Goal: Task Accomplishment & Management: Complete application form

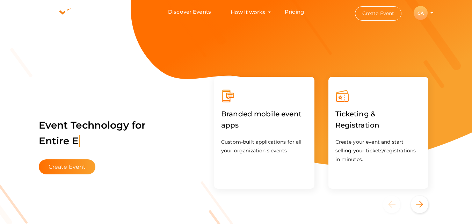
click at [421, 10] on div "CA" at bounding box center [421, 13] width 14 height 14
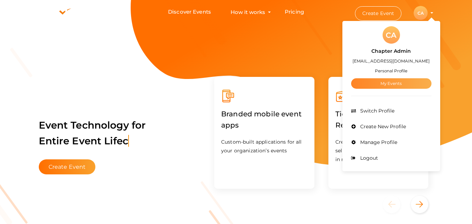
click at [395, 87] on link "My Events" at bounding box center [391, 83] width 80 height 10
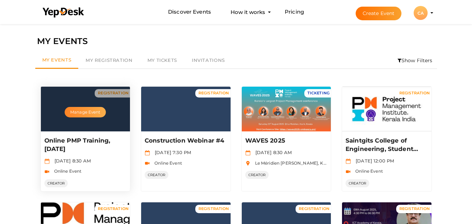
click at [85, 115] on button "Manage Event" at bounding box center [85, 112] width 41 height 10
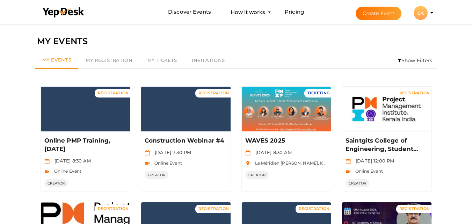
click at [378, 18] on button "Create Event" at bounding box center [379, 14] width 46 height 14
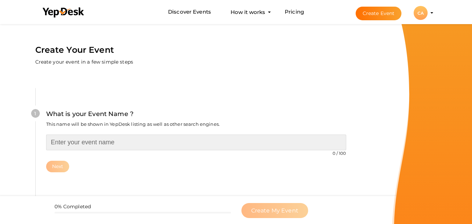
click at [114, 148] on input "text" at bounding box center [196, 143] width 300 height 16
paste input "Online PMP Training, [DATE]"
type input "PMI-CP Training, [DATE] & [DATE]"
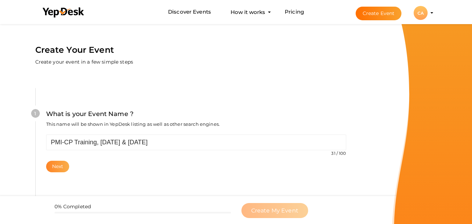
click at [62, 161] on button "Next" at bounding box center [57, 167] width 23 height 12
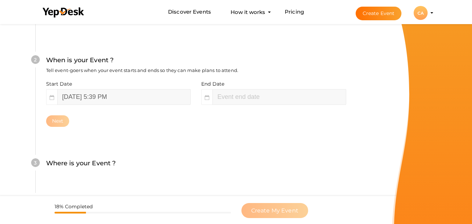
scroll to position [161, 0]
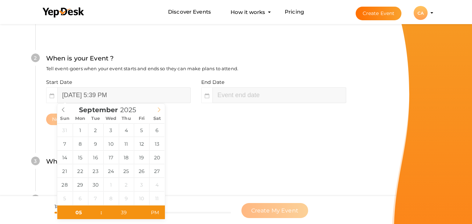
click at [159, 109] on icon at bounding box center [159, 109] width 5 height 5
type input "[DATE] 7:39 PM"
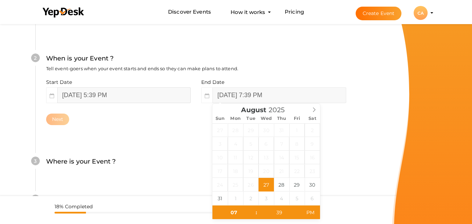
click at [100, 93] on input "[DATE] 5:39 PM" at bounding box center [123, 95] width 133 height 16
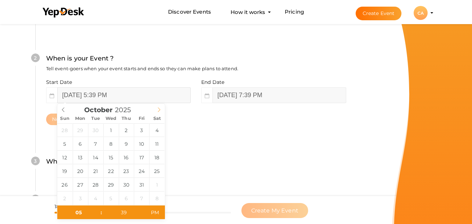
click at [159, 111] on icon at bounding box center [159, 109] width 5 height 5
type input "[DATE] 5:39 PM"
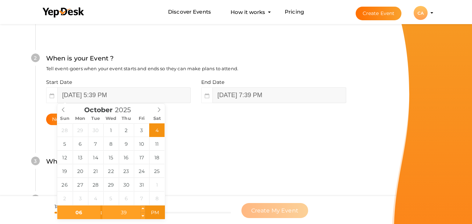
type input "06"
type input "[DATE] 6:39 PM"
click at [121, 211] on input "39" at bounding box center [123, 212] width 43 height 14
type input "00"
type input "08"
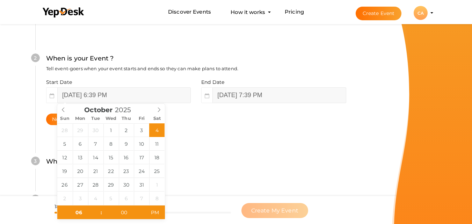
type input "[DATE] 6:00 PM"
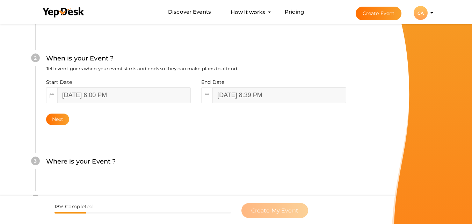
click at [174, 179] on div "3 Where is your Event ? Tell event-goers where your event location is. Venue On…" at bounding box center [195, 165] width 321 height 38
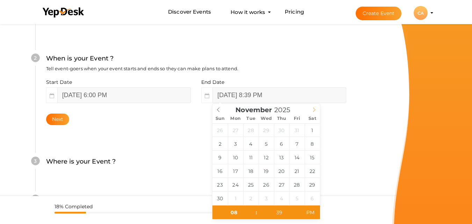
click at [316, 109] on icon at bounding box center [314, 109] width 5 height 5
type input "[DATE] 8:39 PM"
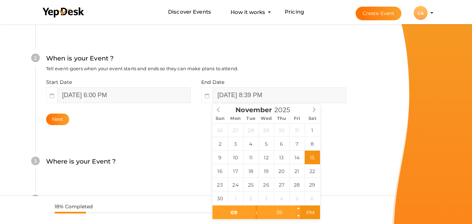
type input "09"
type input "[DATE] 9:39 PM"
click at [282, 210] on input "39" at bounding box center [279, 212] width 43 height 14
type input "00"
type input "[DATE] 9:00 PM"
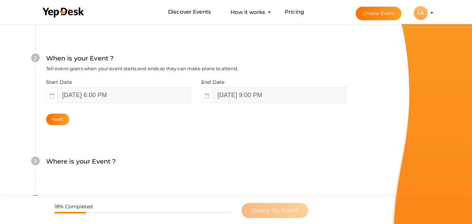
click at [339, 180] on div "3 Where is your Event ? Tell event-goers where your event location is. Venue On…" at bounding box center [195, 165] width 321 height 38
click at [57, 119] on button "Next" at bounding box center [57, 120] width 23 height 12
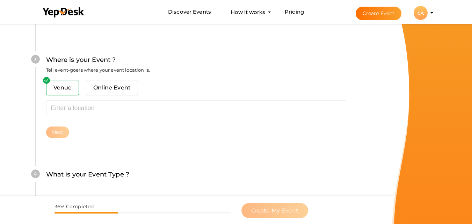
scroll to position [274, 0]
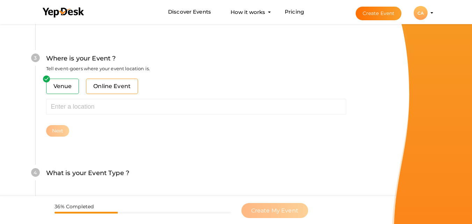
click at [125, 87] on span "Online Event" at bounding box center [112, 86] width 52 height 15
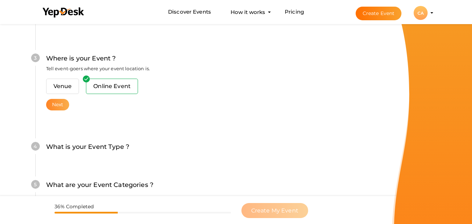
click at [58, 103] on button "Next" at bounding box center [57, 105] width 23 height 12
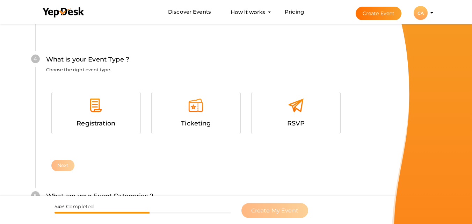
scroll to position [373, 0]
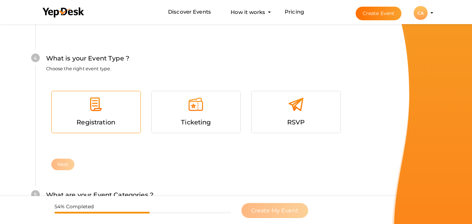
click at [71, 106] on div at bounding box center [96, 106] width 78 height 21
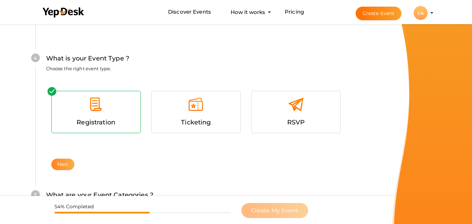
click at [64, 169] on button "Next" at bounding box center [62, 165] width 23 height 12
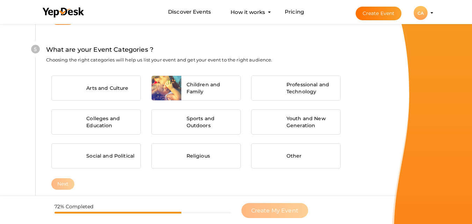
scroll to position [520, 0]
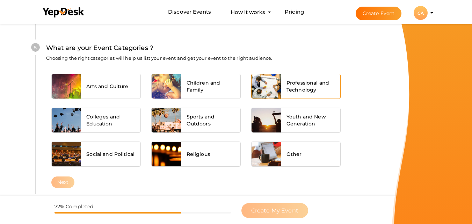
click at [285, 84] on div "Professional and Technology" at bounding box center [310, 86] width 59 height 24
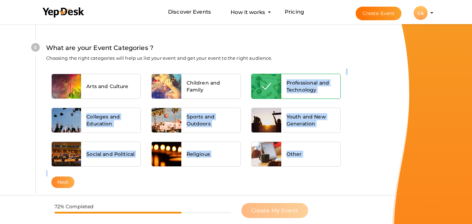
drag, startPoint x: 285, startPoint y: 84, endPoint x: 61, endPoint y: 186, distance: 246.5
click at [61, 176] on div "Arts and Culture Children and Family Professional and Technology Colleges and E…" at bounding box center [196, 122] width 300 height 108
click at [61, 186] on button "Next" at bounding box center [62, 182] width 23 height 12
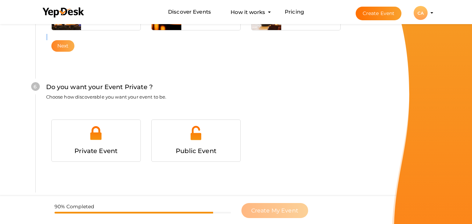
scroll to position [675, 0]
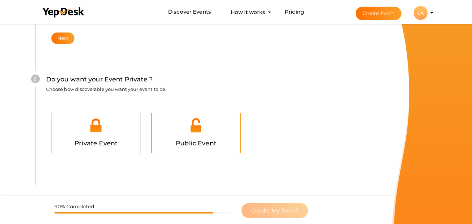
click at [209, 133] on div at bounding box center [196, 127] width 78 height 21
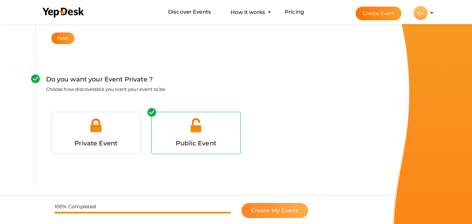
click at [258, 208] on span "Create My Event" at bounding box center [274, 210] width 47 height 7
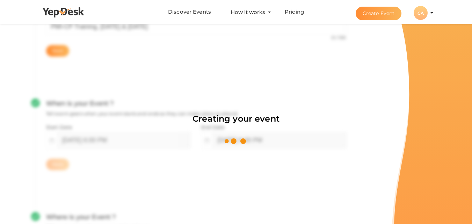
scroll to position [105, 0]
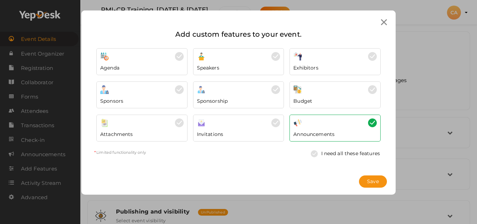
click at [383, 22] on icon at bounding box center [384, 22] width 6 height 6
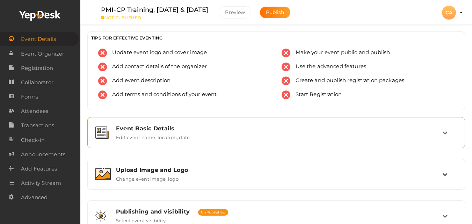
click at [148, 144] on div "Event Basic Details Edit event name, location, date" at bounding box center [276, 132] width 370 height 23
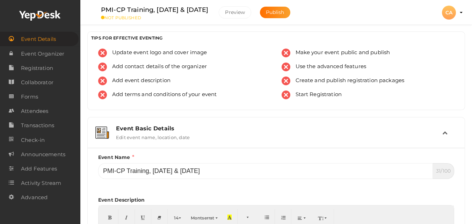
scroll to position [196, 0]
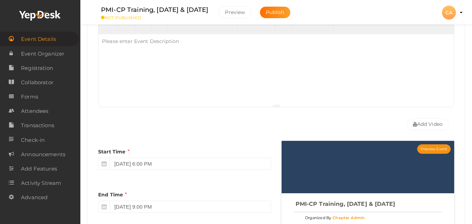
click at [470, 210] on div "PMI-CP Training, [DATE] & [DATE] Chapter Admin Online Event From [DATE] 6:00PM …" at bounding box center [276, 177] width 392 height 746
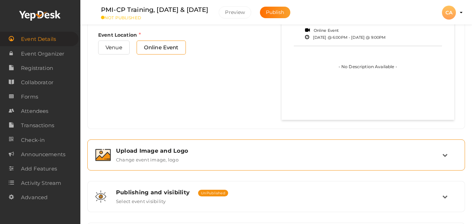
click at [182, 147] on div "Upload Image and Logo" at bounding box center [279, 150] width 326 height 7
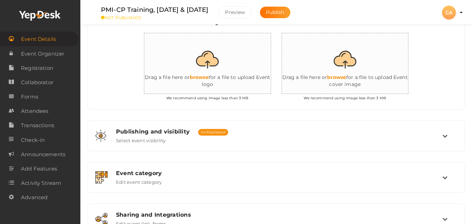
scroll to position [188, 0]
click at [349, 67] on input "file" at bounding box center [352, 64] width 140 height 61
type input "C:\fakepath\Project Management Institute_Modified Presentation Template_Chapter…"
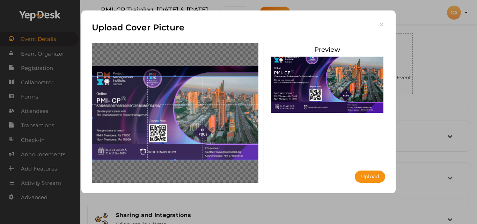
click at [176, 113] on span at bounding box center [175, 119] width 167 height 84
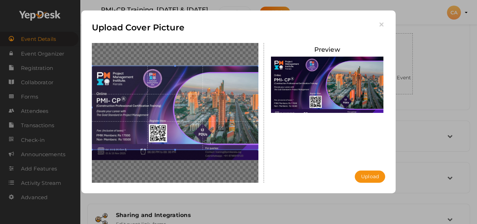
drag, startPoint x: 176, startPoint y: 113, endPoint x: 179, endPoint y: 90, distance: 23.2
click at [179, 90] on span at bounding box center [175, 108] width 167 height 84
click at [370, 178] on button "Upload" at bounding box center [370, 177] width 30 height 12
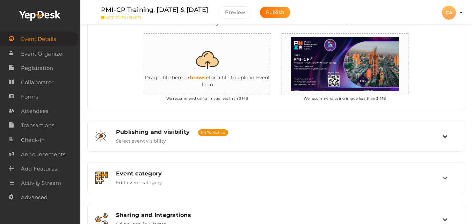
scroll to position [258, 0]
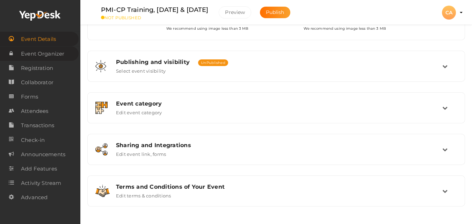
click at [62, 57] on span "Event Organizer" at bounding box center [42, 54] width 43 height 14
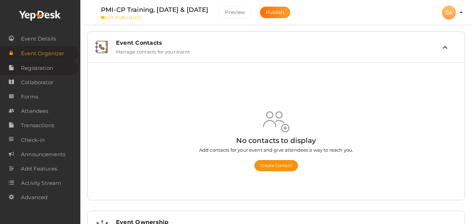
click at [38, 71] on span "Registration" at bounding box center [37, 68] width 32 height 14
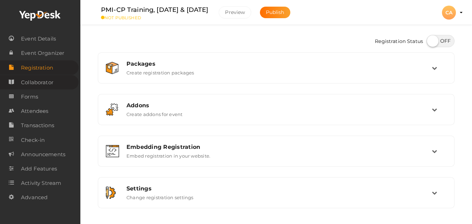
click at [36, 81] on span "Collaborator" at bounding box center [37, 82] width 32 height 14
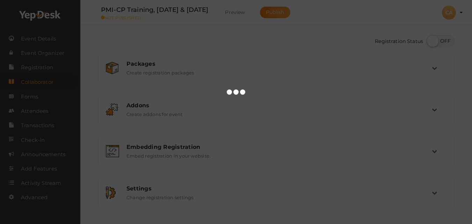
click at [36, 81] on div at bounding box center [236, 112] width 472 height 224
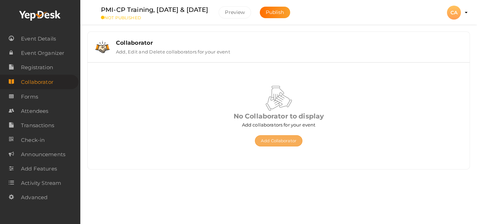
click at [265, 146] on button "Add Collaborator" at bounding box center [279, 140] width 48 height 11
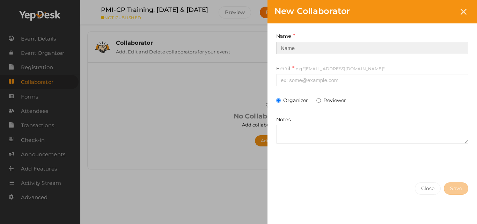
click at [327, 44] on input at bounding box center [372, 48] width 192 height 12
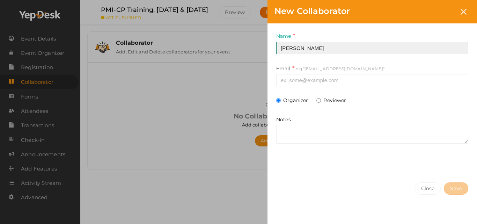
type input "[PERSON_NAME]"
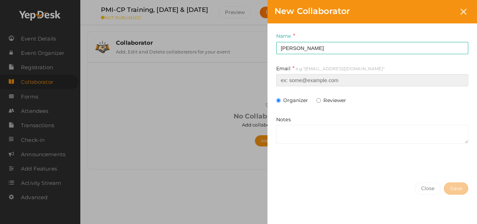
click at [300, 81] on input at bounding box center [372, 80] width 192 height 12
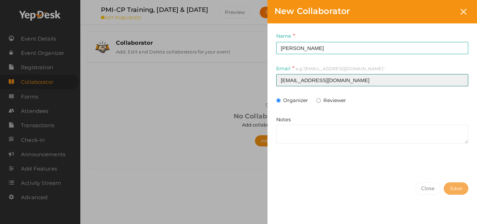
type input "[EMAIL_ADDRESS][DOMAIN_NAME]"
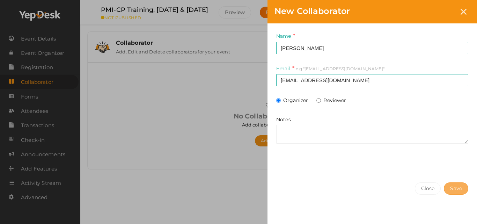
click at [445, 187] on button "Save" at bounding box center [456, 188] width 24 height 12
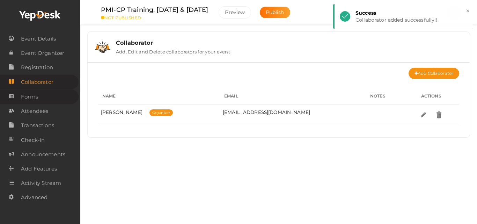
click at [46, 97] on link "Forms" at bounding box center [39, 96] width 79 height 14
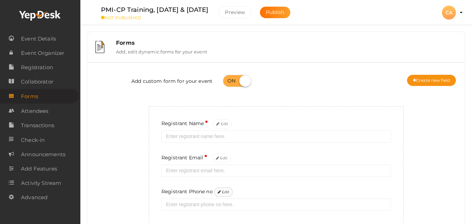
click at [221, 191] on icon at bounding box center [219, 192] width 3 height 4
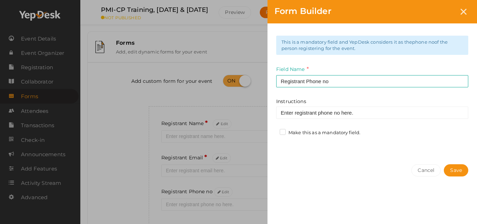
click at [302, 134] on label "Make this as a mandatory field." at bounding box center [320, 132] width 81 height 7
click at [273, 131] on input "Make this as a mandatory field." at bounding box center [273, 131] width 0 height 0
click at [455, 170] on button "Save" at bounding box center [456, 170] width 24 height 12
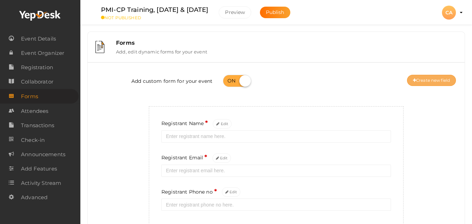
click at [431, 81] on button "Create new field" at bounding box center [431, 80] width 49 height 11
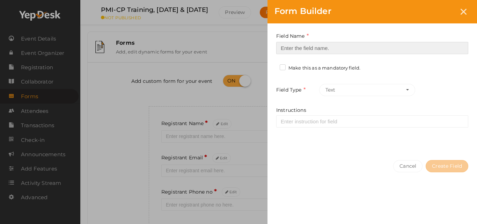
click at [397, 51] on input at bounding box center [372, 48] width 192 height 12
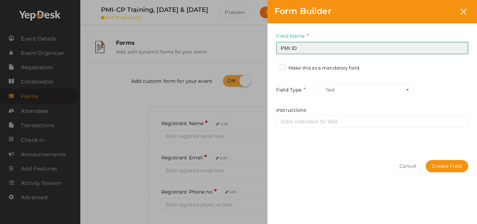
type input "PMI ID"
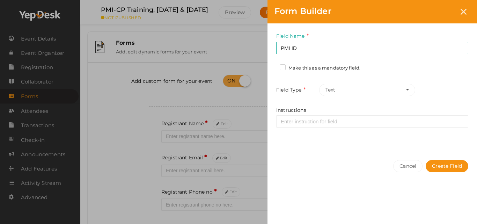
click at [447, 173] on div "Cancel Create Field" at bounding box center [373, 180] width 210 height 54
click at [445, 165] on button "Create Field" at bounding box center [447, 166] width 43 height 12
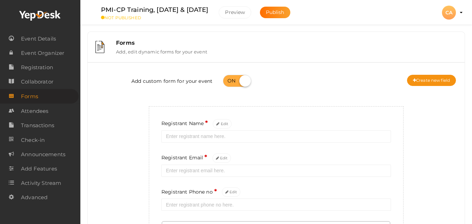
click at [430, 73] on div "Add custom form for your event Create new field" at bounding box center [276, 82] width 367 height 28
click at [430, 78] on button "Create new field" at bounding box center [431, 80] width 49 height 11
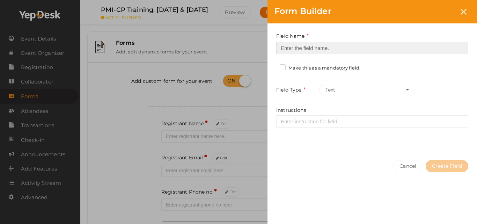
click at [416, 48] on input at bounding box center [372, 48] width 192 height 12
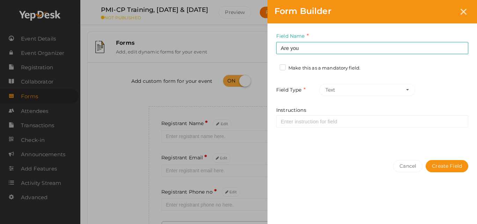
click at [347, 39] on div "Field Name Are you Required. Form field name already used." at bounding box center [372, 43] width 192 height 22
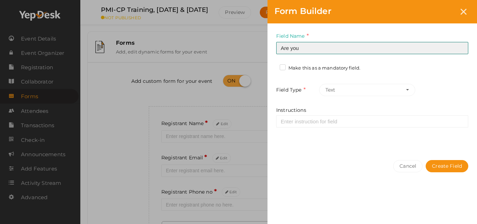
click at [347, 45] on input "Are you" at bounding box center [372, 48] width 192 height 12
type input "Are you a PMIK member?"
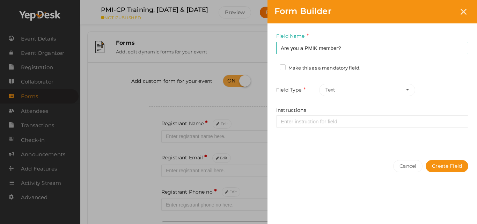
click at [328, 65] on label "Make this as a mandatory field." at bounding box center [320, 68] width 81 height 7
click at [273, 66] on input "Make this as a mandatory field." at bounding box center [273, 66] width 0 height 0
click at [463, 167] on button "Create Field" at bounding box center [447, 166] width 43 height 12
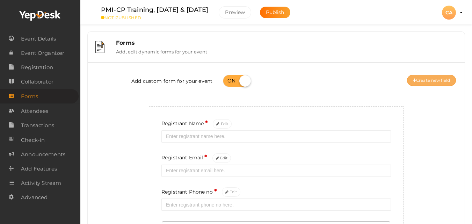
click at [422, 81] on button "Create new field" at bounding box center [431, 80] width 49 height 11
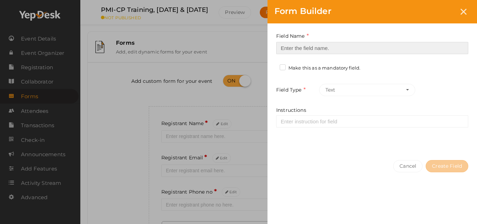
click at [397, 52] on input at bounding box center [372, 48] width 192 height 12
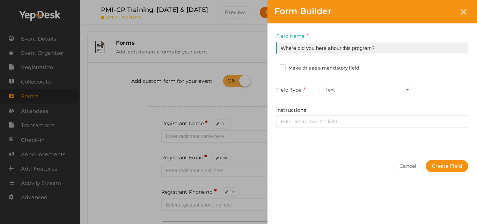
type input "Where did you here about this program?"
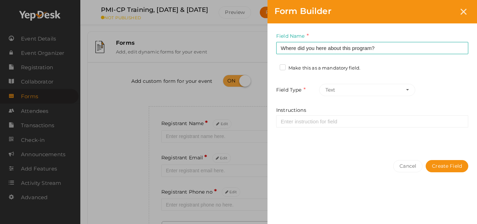
click at [307, 70] on label "Make this as a mandatory field." at bounding box center [320, 68] width 81 height 7
click at [273, 66] on input "Make this as a mandatory field." at bounding box center [273, 66] width 0 height 0
click at [406, 89] on span "button" at bounding box center [407, 89] width 3 height 1
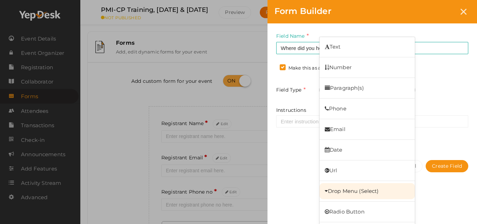
click at [351, 187] on link "Drop Menu (Select)" at bounding box center [367, 191] width 95 height 16
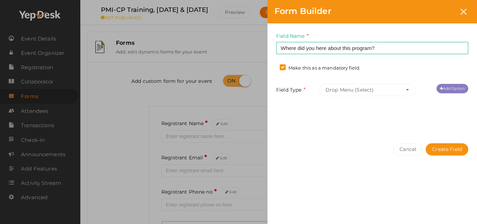
click at [448, 87] on link "Add Option" at bounding box center [453, 88] width 32 height 9
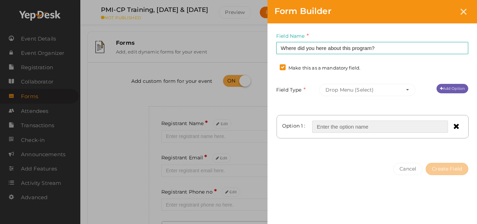
click at [421, 122] on input "text" at bounding box center [380, 127] width 136 height 12
type input "Chapter website"
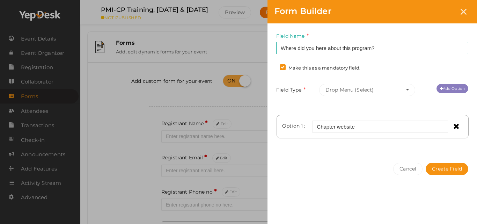
click at [455, 92] on link "Add Option" at bounding box center [453, 88] width 32 height 9
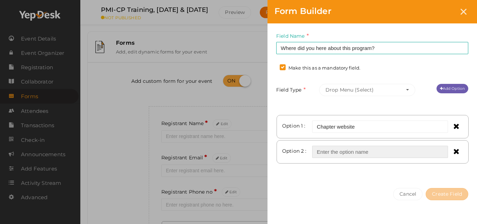
click at [390, 153] on input "text" at bounding box center [380, 152] width 136 height 12
type input "Chapter emails"
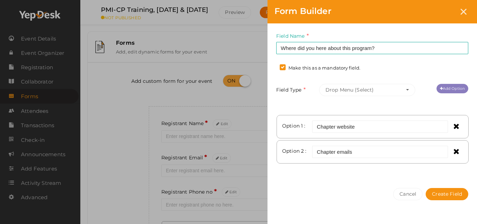
click at [454, 86] on link "Add Option" at bounding box center [453, 88] width 32 height 9
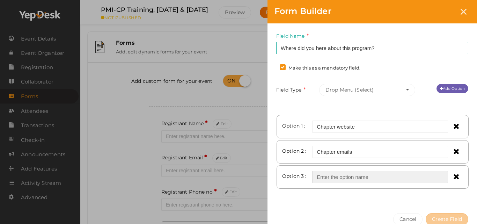
click at [352, 172] on input "text" at bounding box center [380, 177] width 136 height 12
type input "Whatsapp"
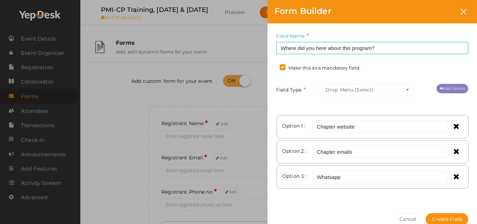
click at [447, 87] on link "Add Option" at bounding box center [453, 88] width 32 height 9
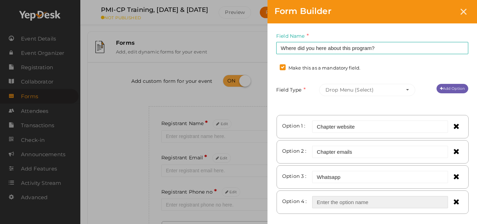
click at [364, 197] on input "text" at bounding box center [380, 202] width 136 height 12
type input "Telegram"
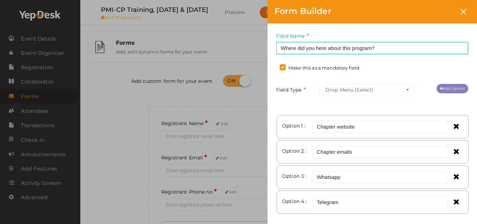
click at [450, 91] on link "Add Option" at bounding box center [453, 88] width 32 height 9
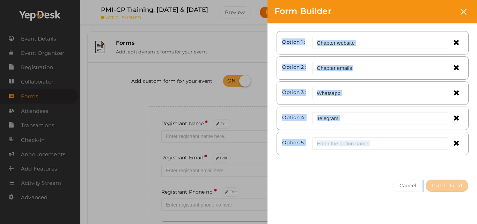
drag, startPoint x: 474, startPoint y: 138, endPoint x: 472, endPoint y: 222, distance: 83.9
click at [472, 222] on div "Field Name Where did you here about this program? Required. Form field name alr…" at bounding box center [373, 124] width 210 height 202
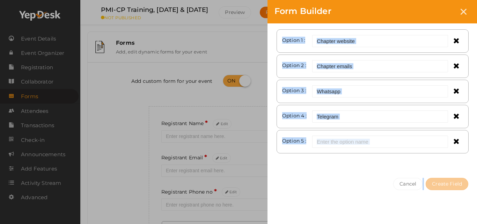
click at [386, 142] on input "text" at bounding box center [380, 142] width 136 height 12
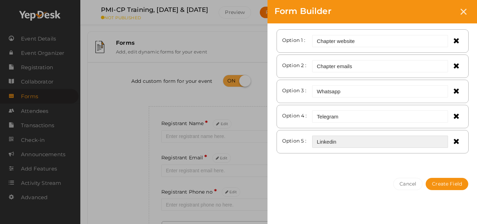
type input "Linkedin"
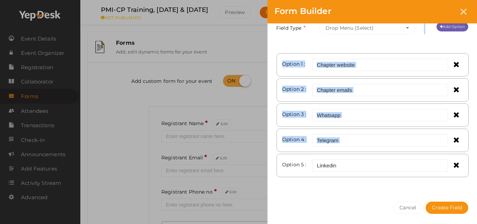
scroll to position [45, 0]
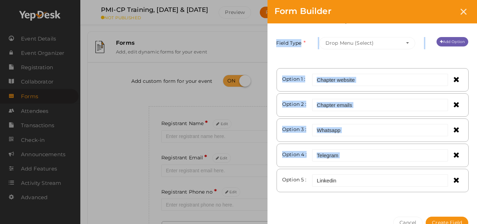
drag, startPoint x: 473, startPoint y: 140, endPoint x: 477, endPoint y: 28, distance: 112.2
click at [477, 28] on div "Field Name Where did you here about this program? Required. Form field name alr…" at bounding box center [373, 93] width 210 height 233
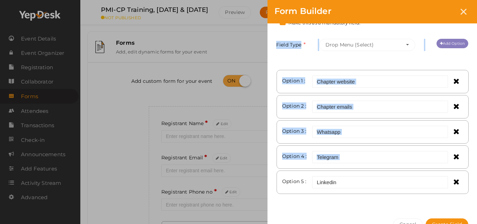
click at [454, 46] on link "Add Option" at bounding box center [453, 43] width 32 height 9
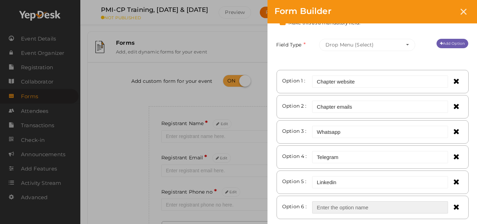
click at [360, 208] on input "text" at bounding box center [380, 207] width 136 height 12
type input "Instagram"
click at [447, 39] on link "Add Option" at bounding box center [453, 43] width 32 height 9
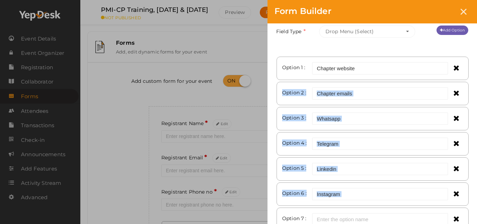
drag, startPoint x: 475, startPoint y: 107, endPoint x: 472, endPoint y: 218, distance: 111.2
click at [472, 218] on div "Field Name Where did you here about this program? Required. Form field name alr…" at bounding box center [373, 106] width 210 height 283
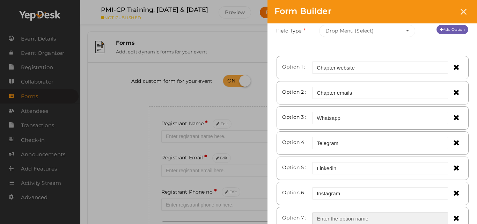
click at [435, 220] on input "text" at bounding box center [380, 218] width 136 height 12
type input "Twitter"
click at [443, 32] on link "Add Option" at bounding box center [453, 29] width 32 height 9
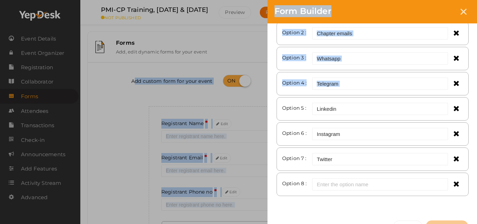
scroll to position [161, 0]
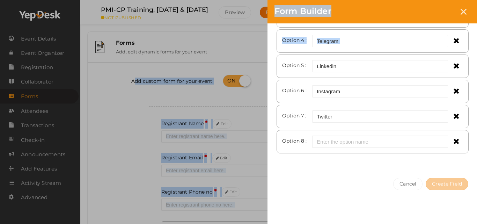
drag, startPoint x: 476, startPoint y: 169, endPoint x: 473, endPoint y: 226, distance: 56.7
click at [473, 224] on html "Discover Events How it works Powerful Registration / Ticketing Start selling yo…" at bounding box center [238, 112] width 477 height 224
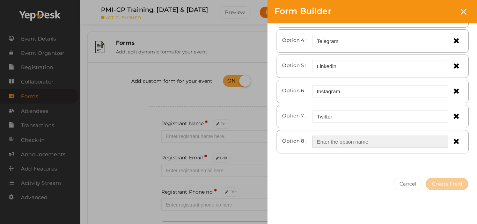
click at [340, 140] on input "text" at bounding box center [380, 142] width 136 height 12
type input "Facebook"
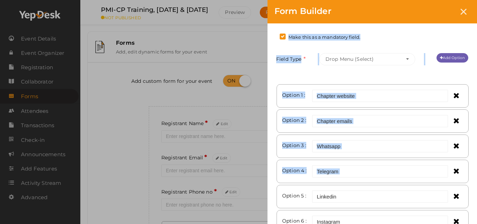
scroll to position [0, 0]
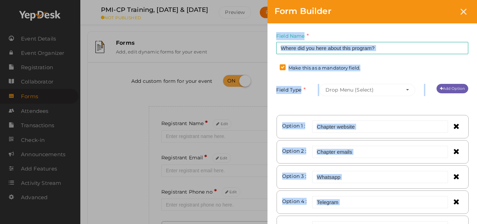
drag, startPoint x: 477, startPoint y: 60, endPoint x: 477, endPoint y: 16, distance: 44.7
click at [477, 16] on form "Form Builder Field Name Where did you here about this program? Required. Form f…" at bounding box center [373, 112] width 210 height 225
click at [447, 89] on link "Add Option" at bounding box center [453, 88] width 32 height 9
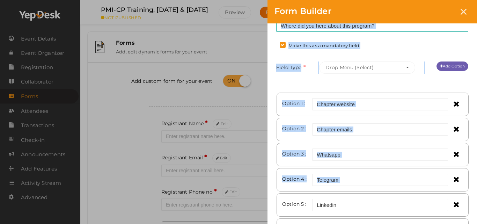
click at [476, 185] on div "Field Name Where did you here about this program? Required. Form field name alr…" at bounding box center [373, 168] width 210 height 334
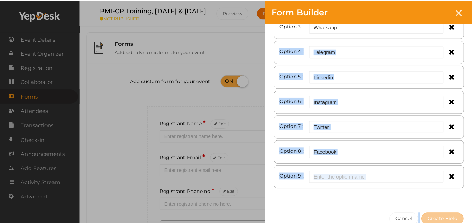
scroll to position [186, 0]
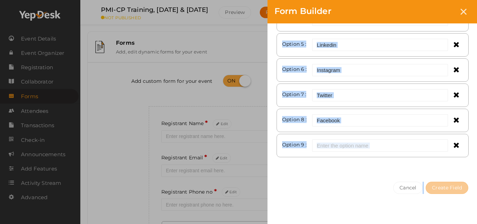
drag, startPoint x: 476, startPoint y: 185, endPoint x: 471, endPoint y: 221, distance: 36.2
click at [471, 221] on div "Field Name Where did you here about this program? Required. Form field name alr…" at bounding box center [373, 124] width 210 height 202
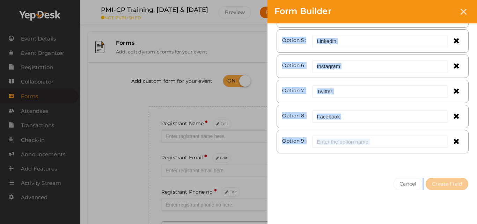
click at [351, 201] on div "Cancel Create Field" at bounding box center [373, 198] width 210 height 54
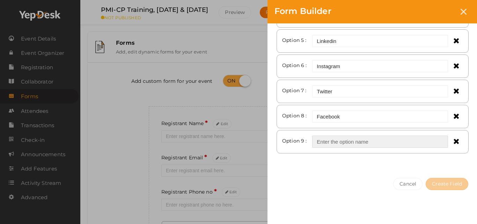
click at [355, 136] on input "text" at bounding box center [380, 142] width 136 height 12
type input "Others"
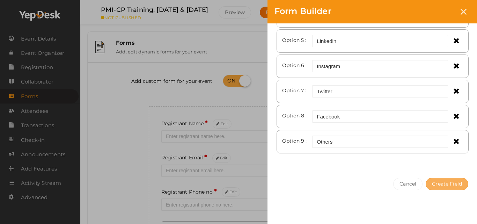
click at [439, 182] on button "Create Field" at bounding box center [447, 184] width 43 height 12
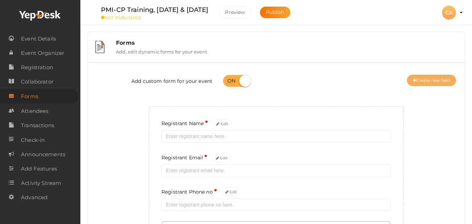
click at [432, 81] on button "Create new field" at bounding box center [431, 80] width 49 height 11
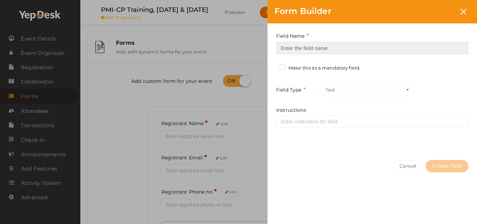
click at [356, 50] on input at bounding box center [372, 48] width 192 height 12
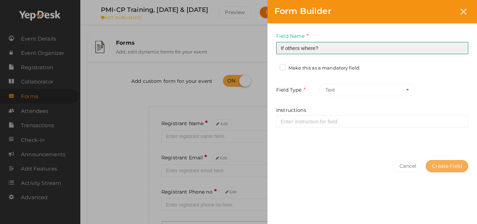
type input "If others where?"
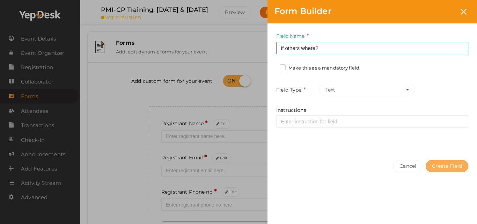
click at [438, 169] on button "Create Field" at bounding box center [447, 166] width 43 height 12
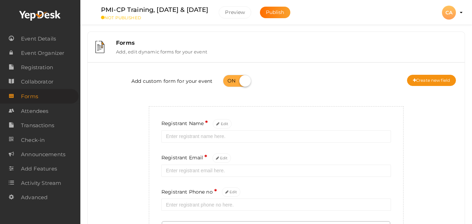
click at [428, 87] on div "Add custom form for your event Create new field" at bounding box center [276, 82] width 367 height 28
click at [425, 80] on button "Create new field" at bounding box center [431, 80] width 49 height 11
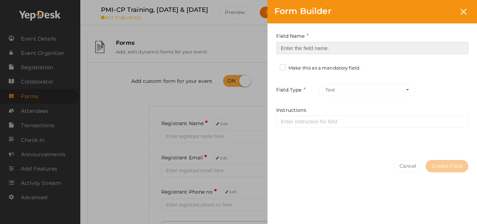
click at [339, 47] on input at bounding box center [372, 48] width 192 height 12
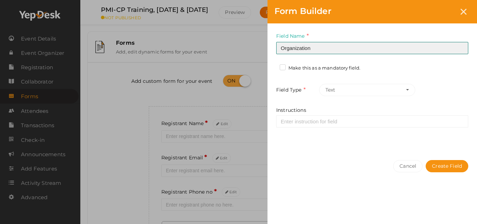
type input "Organization"
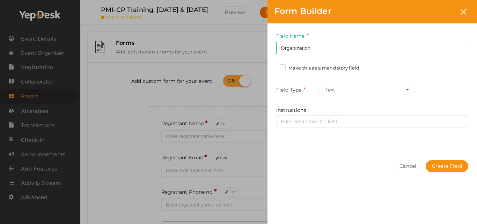
click at [333, 65] on label "Make this as a mandatory field." at bounding box center [320, 68] width 81 height 7
click at [273, 66] on input "Make this as a mandatory field." at bounding box center [273, 66] width 0 height 0
click at [433, 161] on button "Create Field" at bounding box center [447, 166] width 43 height 12
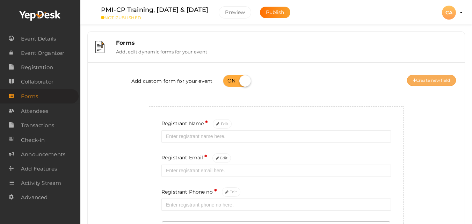
click at [421, 81] on button "Create new field" at bounding box center [431, 80] width 49 height 11
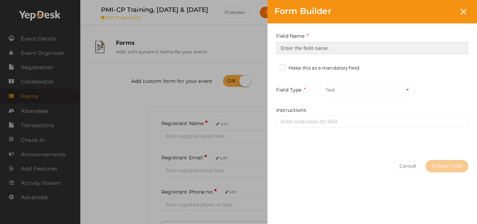
click at [404, 49] on input at bounding box center [372, 48] width 192 height 12
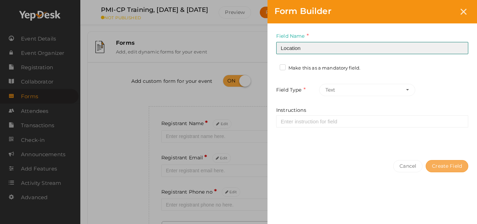
type input "Location"
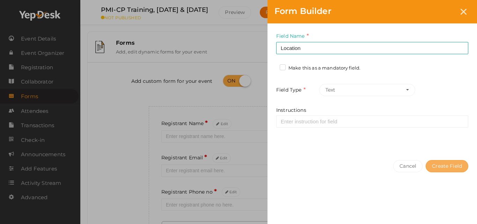
click at [450, 168] on button "Create Field" at bounding box center [447, 166] width 43 height 12
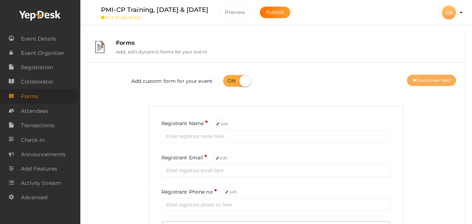
click at [420, 78] on button "Create new field" at bounding box center [431, 80] width 49 height 11
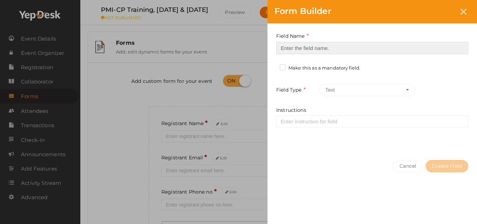
click at [392, 48] on input at bounding box center [372, 48] width 192 height 12
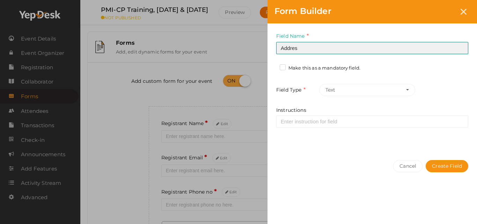
type input "Address 1"
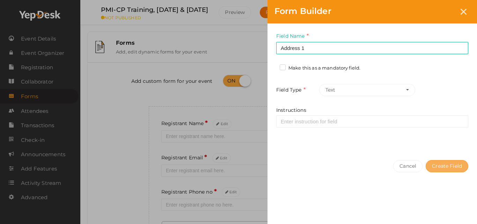
click at [456, 166] on button "Create Field" at bounding box center [447, 166] width 43 height 12
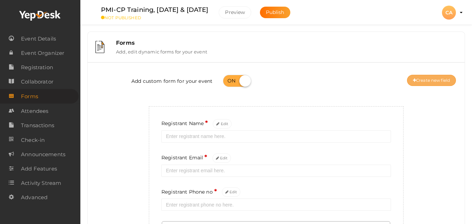
click at [432, 86] on button "Create new field" at bounding box center [431, 80] width 49 height 11
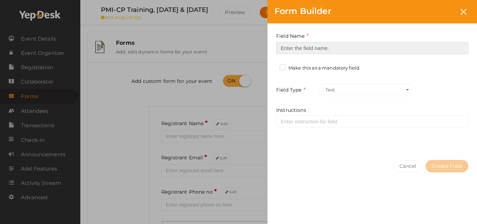
click at [380, 46] on input at bounding box center [372, 48] width 192 height 12
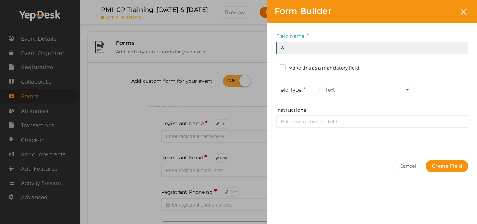
type input "Address 2"
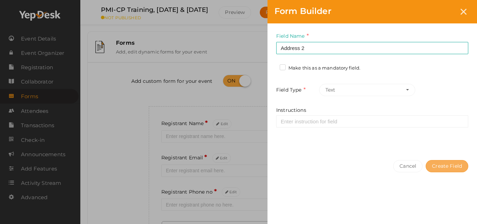
click at [440, 160] on button "Create Field" at bounding box center [447, 166] width 43 height 12
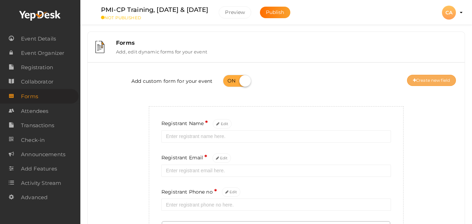
click at [429, 76] on button "Create new field" at bounding box center [431, 80] width 49 height 11
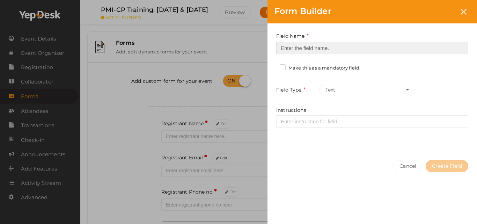
click at [407, 45] on input at bounding box center [372, 48] width 192 height 12
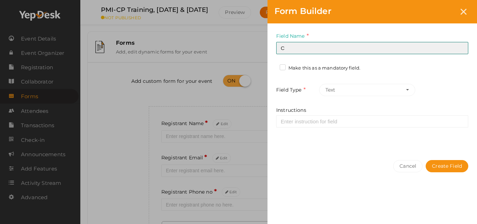
type input "City"
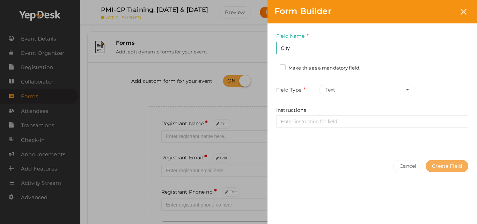
click at [441, 170] on button "Create Field" at bounding box center [447, 166] width 43 height 12
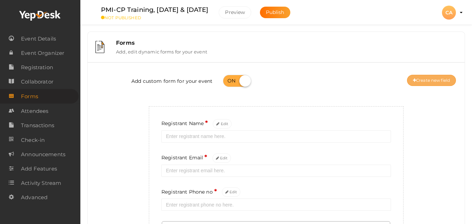
click at [429, 84] on button "Create new field" at bounding box center [431, 80] width 49 height 11
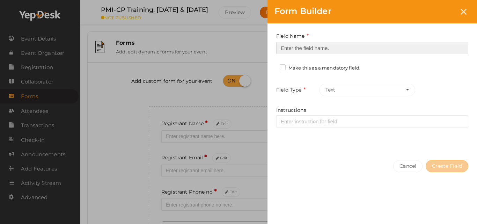
click at [412, 51] on input at bounding box center [372, 48] width 192 height 12
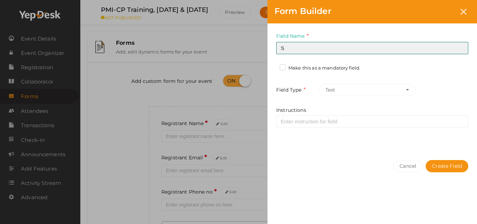
type input "State"
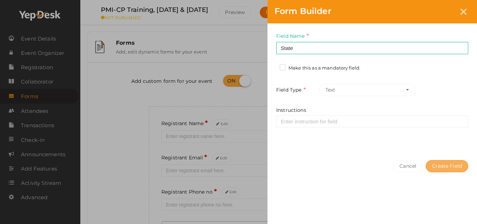
click at [455, 163] on button "Create Field" at bounding box center [447, 166] width 43 height 12
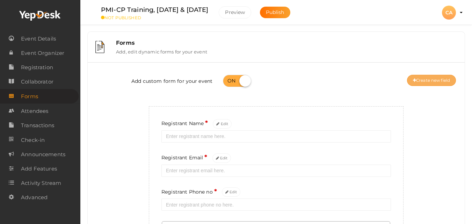
click at [433, 79] on button "Create new field" at bounding box center [431, 80] width 49 height 11
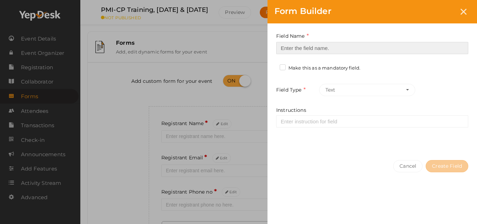
click at [398, 43] on input at bounding box center [372, 48] width 192 height 12
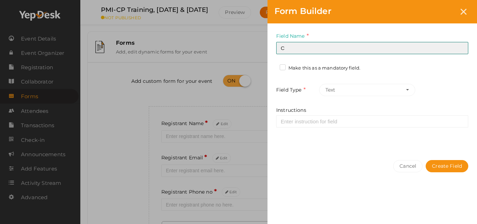
type input "Country"
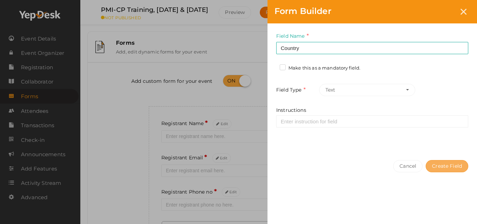
click at [456, 164] on button "Create Field" at bounding box center [447, 166] width 43 height 12
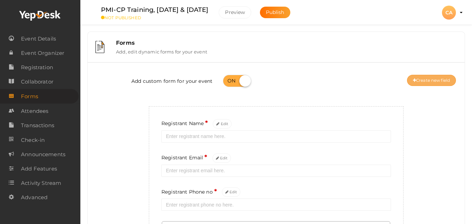
click at [426, 75] on button "Create new field" at bounding box center [431, 80] width 49 height 11
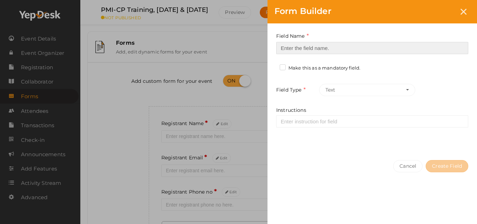
click at [406, 47] on input at bounding box center [372, 48] width 192 height 12
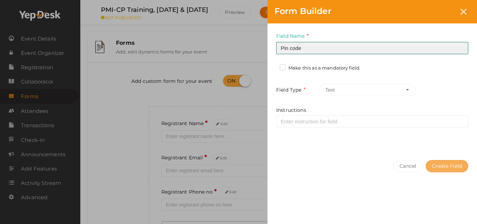
type input "Pin code"
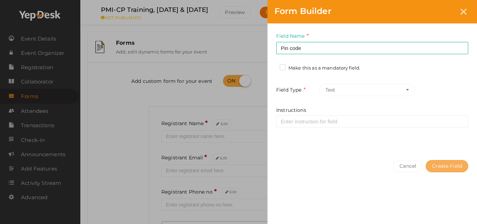
click at [440, 160] on button "Create Field" at bounding box center [447, 166] width 43 height 12
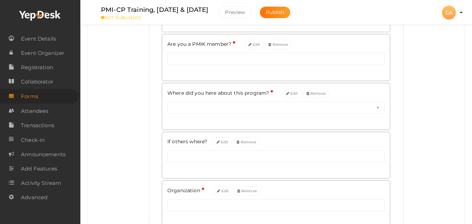
scroll to position [40, 0]
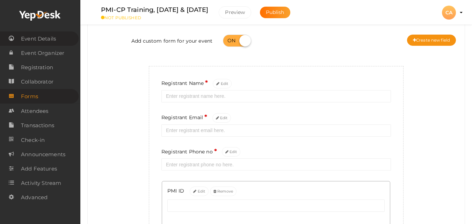
click at [45, 36] on span "Event Details" at bounding box center [38, 39] width 35 height 14
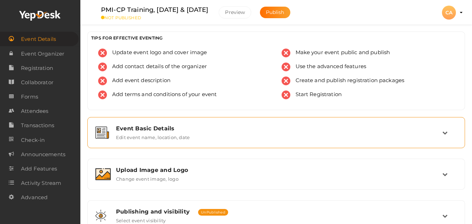
click at [162, 127] on div "Event Basic Details" at bounding box center [279, 128] width 326 height 7
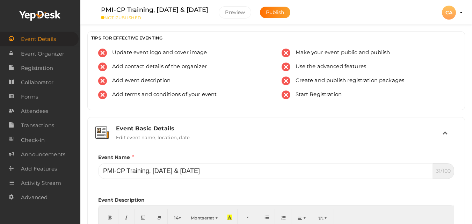
scroll to position [196, 0]
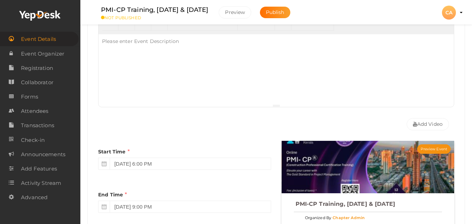
click at [320, 59] on div at bounding box center [276, 69] width 355 height 70
paste div
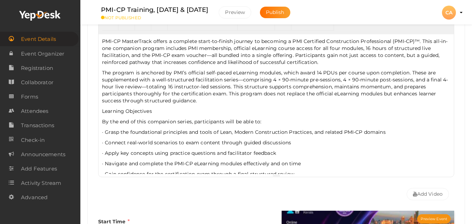
click at [317, 59] on p "PMI-CP MasterTrack offers a complete start-to-finish journey to becoming a PMI …" at bounding box center [276, 52] width 348 height 28
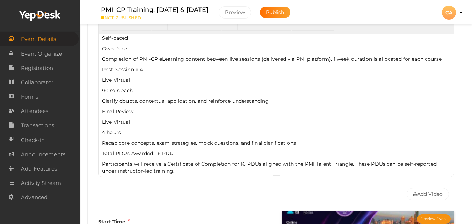
scroll to position [362, 0]
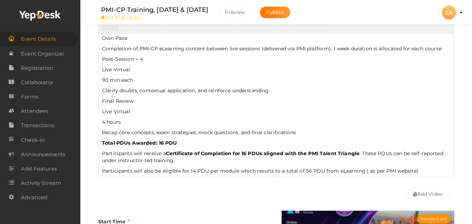
click at [194, 172] on p "Participants will also be eligible for 14 PDU per module which results to a tot…" at bounding box center [276, 170] width 348 height 7
click at [305, 170] on p "Participants will also be eligible for 14 PDU per module which results to a tot…" at bounding box center [276, 170] width 348 height 7
click at [448, 173] on p "Participants will also be eligible for 14 PDU per module which results to a tot…" at bounding box center [276, 170] width 348 height 7
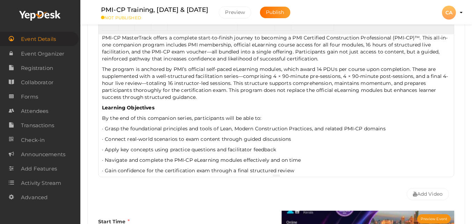
scroll to position [3, 0]
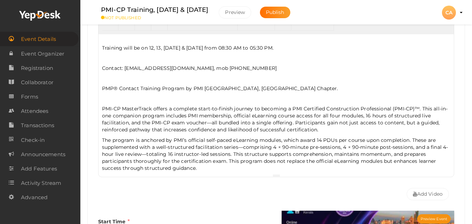
click at [158, 60] on p at bounding box center [276, 58] width 348 height 6
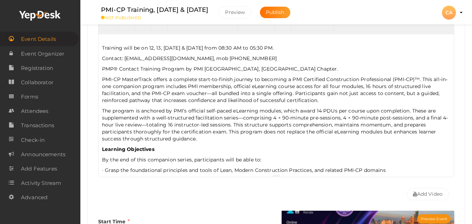
click at [150, 49] on p "Training will be on 12, 13, [DATE] & [DATE] from 08:30 AM to 05:30 PM." at bounding box center [276, 47] width 348 height 7
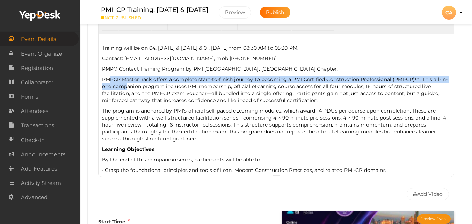
drag, startPoint x: 107, startPoint y: 72, endPoint x: 125, endPoint y: 85, distance: 21.8
click at [125, 85] on div "Training will be on 04, [DATE] & [DATE] & 01, [DATE] from 08:30 AM to 05:30 PM.…" at bounding box center [276, 104] width 355 height 140
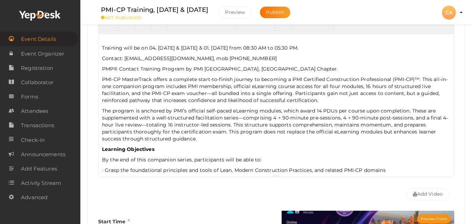
click at [115, 53] on div "Training will be on 04, [DATE] & [DATE] & 01, [DATE] from 08:30 AM to 05:30 PM.…" at bounding box center [276, 104] width 355 height 140
click at [284, 46] on p "Training will be on 04, [DATE] & [DATE] & 01, [DATE] from 08:30 AM to 05:30 PM." at bounding box center [276, 47] width 348 height 7
click at [105, 50] on p "Training will be on 04, [DATE] & [DATE] & 01, [DATE] from 06:00 PM to 09:00 PM." at bounding box center [276, 47] width 348 height 7
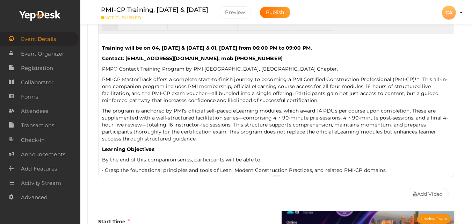
click at [129, 67] on p "PMP® Contact Training Program by PMI [GEOGRAPHIC_DATA], [GEOGRAPHIC_DATA] Chapt…" at bounding box center [276, 68] width 348 height 7
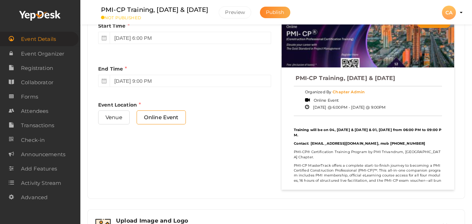
click at [275, 12] on span "Publish" at bounding box center [275, 12] width 19 height 6
click at [49, 75] on link "Collaborator" at bounding box center [39, 82] width 79 height 14
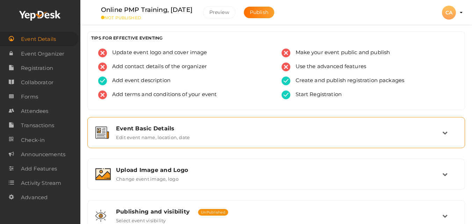
click at [140, 120] on div "Event Basic Details Edit event name, location, date" at bounding box center [276, 132] width 378 height 31
click at [151, 132] on label "Edit event name, location, date" at bounding box center [153, 136] width 74 height 8
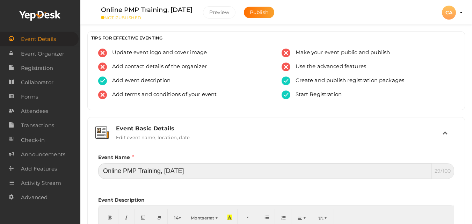
click at [221, 171] on input "Online PMP Training, [DATE]" at bounding box center [264, 171] width 333 height 16
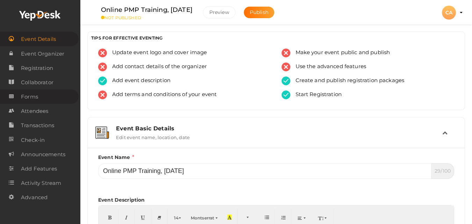
click at [39, 94] on link "Forms" at bounding box center [39, 96] width 79 height 14
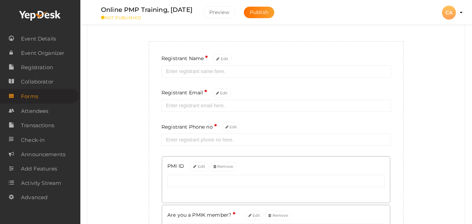
scroll to position [70, 0]
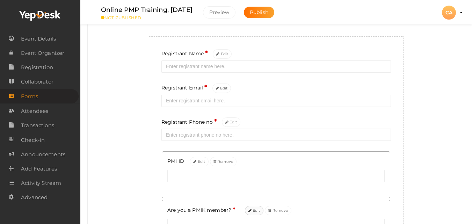
click at [253, 215] on button "Edit" at bounding box center [254, 210] width 19 height 9
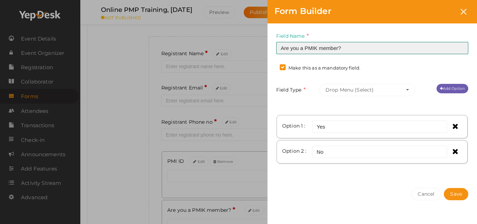
click at [398, 49] on input "Are you a PMIK member?" at bounding box center [372, 48] width 192 height 12
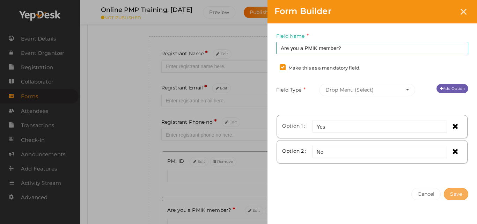
click at [451, 195] on button "Save" at bounding box center [456, 194] width 24 height 12
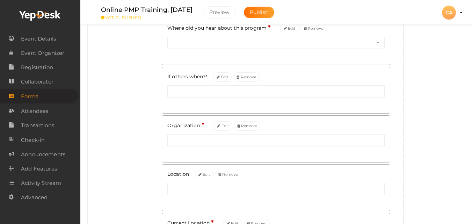
scroll to position [307, 0]
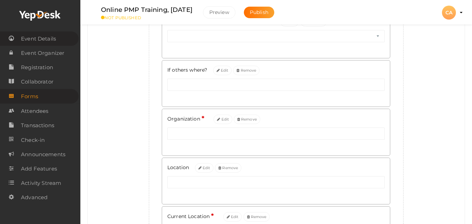
click at [48, 43] on span "Event Details" at bounding box center [38, 39] width 35 height 14
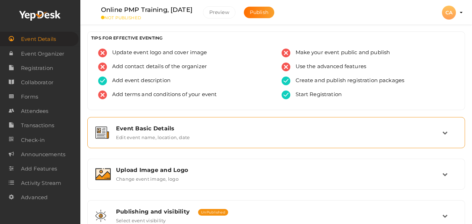
click at [175, 135] on label "Edit event name, location, date" at bounding box center [153, 136] width 74 height 8
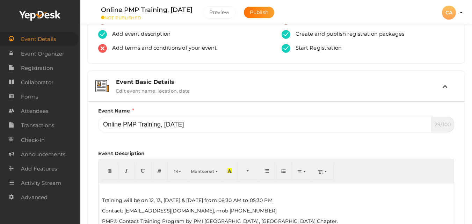
scroll to position [98, 0]
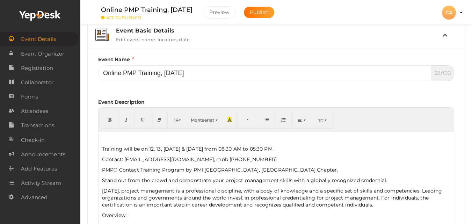
click at [101, 150] on div "Training will be on 12, 13, 19th & 20th July 2025 from 08:30 AM to 05:30 PM. Co…" at bounding box center [276, 202] width 355 height 140
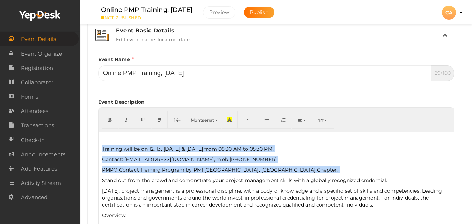
copy div "Training will be on 12, 13, 19th & 20th July 2025 from 08:30 AM to 05:30 PM. Co…"
